Goal: Information Seeking & Learning: Check status

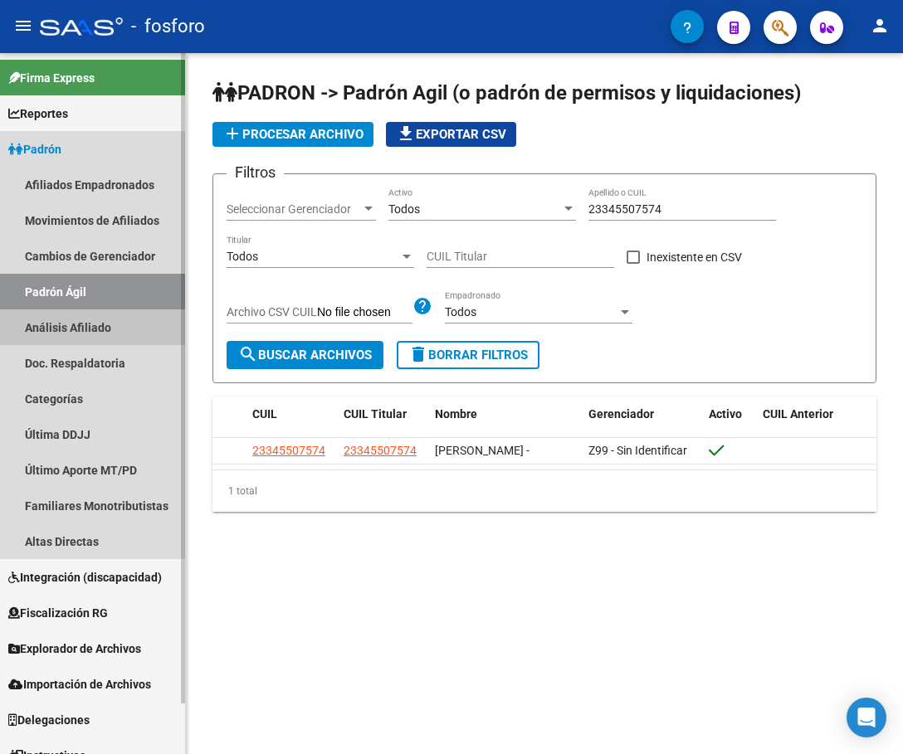
click at [85, 324] on link "Análisis Afiliado" at bounding box center [92, 327] width 185 height 36
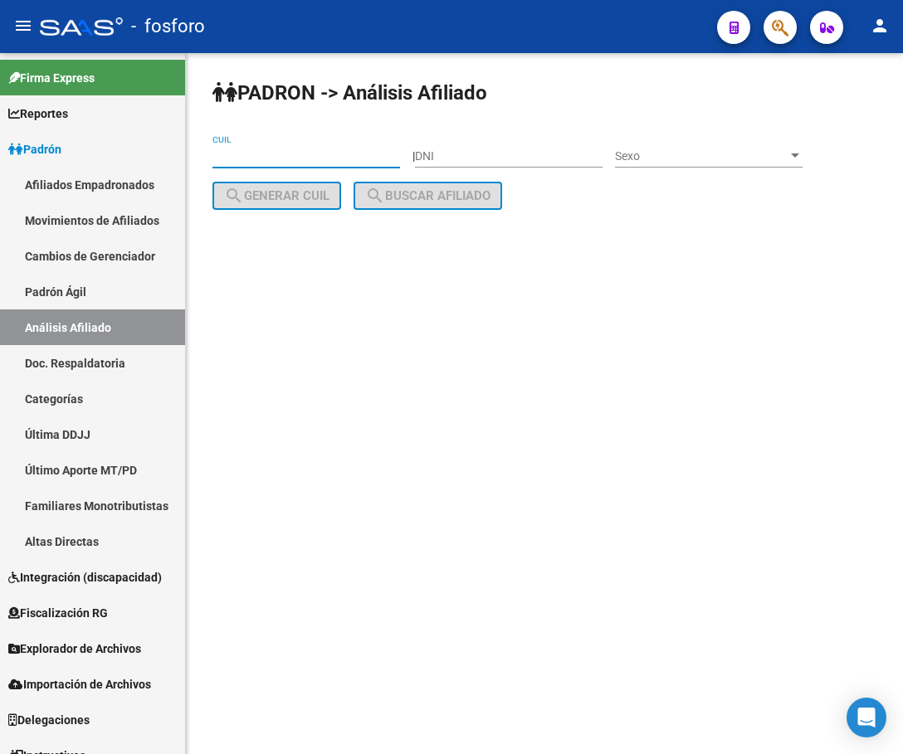
click at [295, 149] on input "CUIL" at bounding box center [306, 156] width 188 height 14
paste input "27-37232379-0"
type input "27-37232379-0"
click at [435, 193] on span "search Buscar afiliado" at bounding box center [427, 195] width 125 height 15
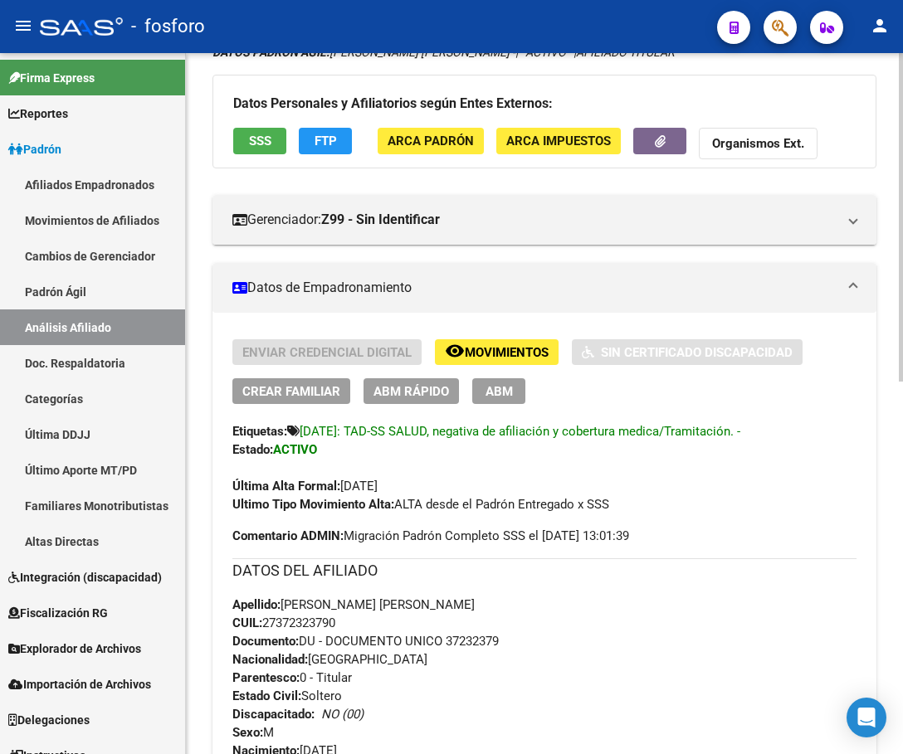
scroll to position [249, 0]
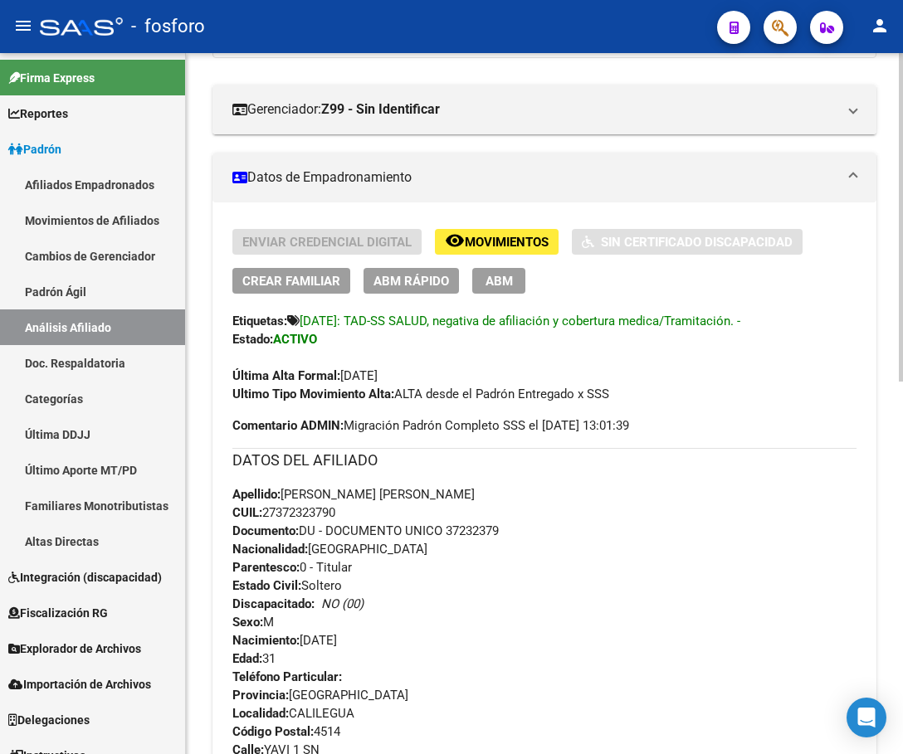
drag, startPoint x: 266, startPoint y: 513, endPoint x: 348, endPoint y: 512, distance: 82.1
click at [348, 512] on div "Apellido: [PERSON_NAME] [PERSON_NAME] CUIL: 27372323790 Documento: DU - DOCUMEN…" at bounding box center [544, 576] width 624 height 183
copy span "27372323790"
